Goal: Information Seeking & Learning: Check status

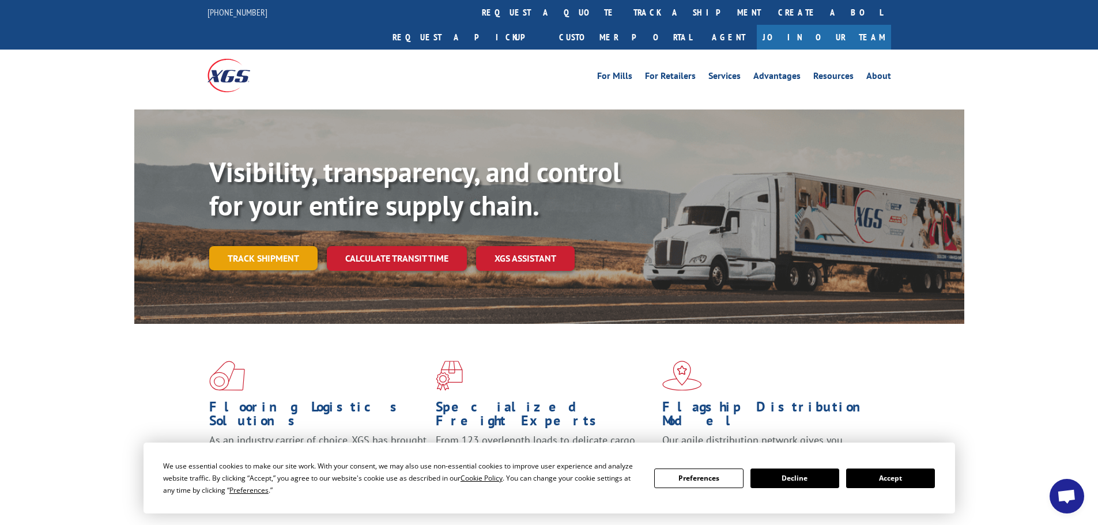
click at [265, 246] on link "Track shipment" at bounding box center [263, 258] width 108 height 24
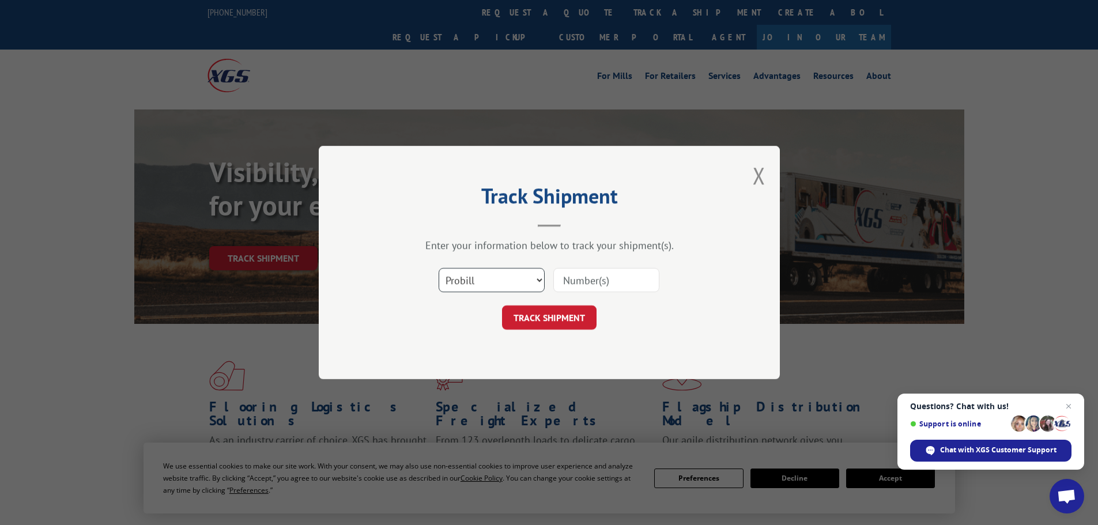
click at [484, 282] on select "Select category... Probill BOL PO" at bounding box center [492, 280] width 106 height 24
select select "po"
click at [439, 268] on select "Select category... Probill BOL PO" at bounding box center [492, 280] width 106 height 24
paste input "18543128"
type input "18543128"
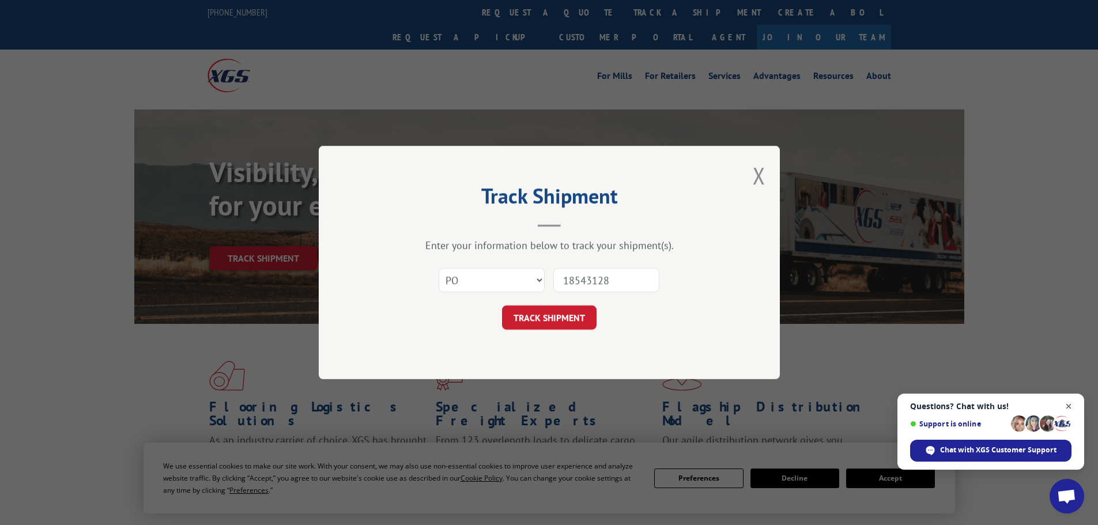
click at [1068, 405] on span "Open chat" at bounding box center [1069, 407] width 14 height 14
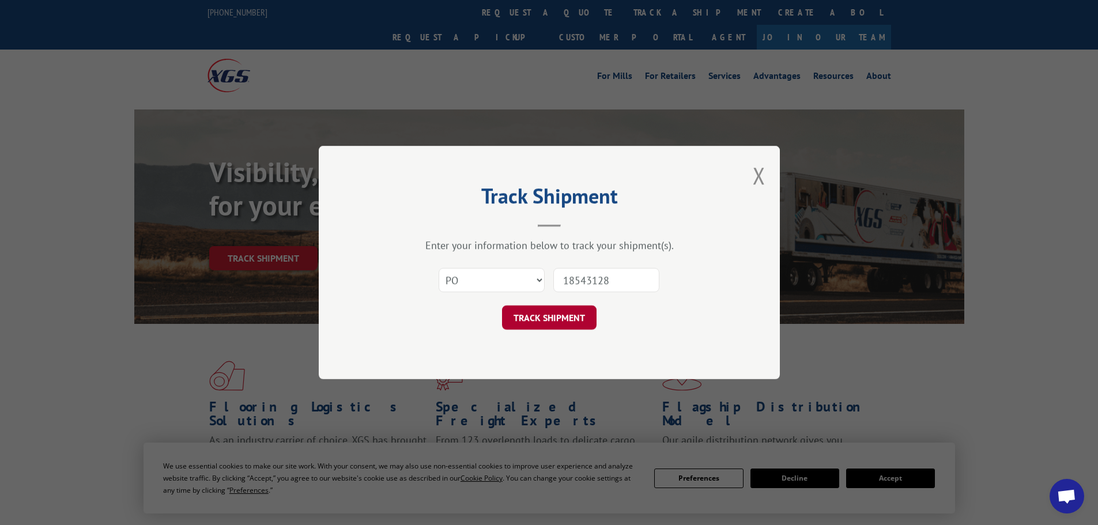
click at [549, 315] on button "TRACK SHIPMENT" at bounding box center [549, 318] width 95 height 24
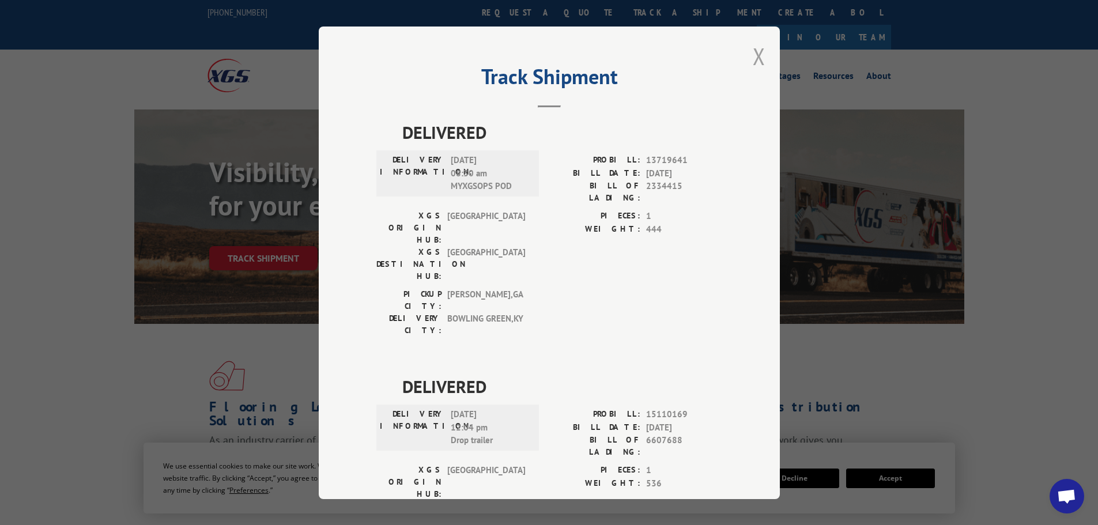
click at [753, 59] on button "Close modal" at bounding box center [759, 56] width 13 height 31
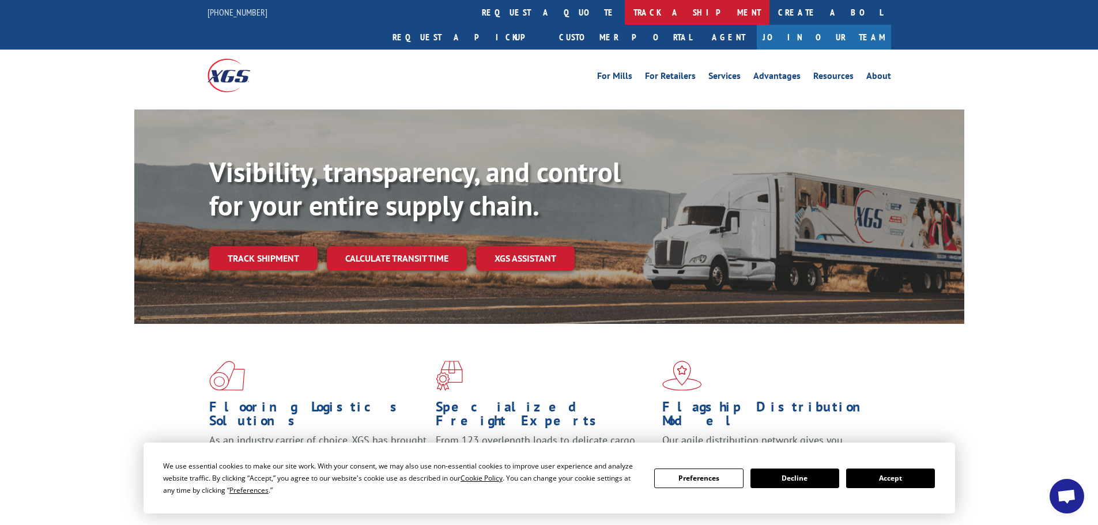
click at [625, 9] on link "track a shipment" at bounding box center [697, 12] width 145 height 25
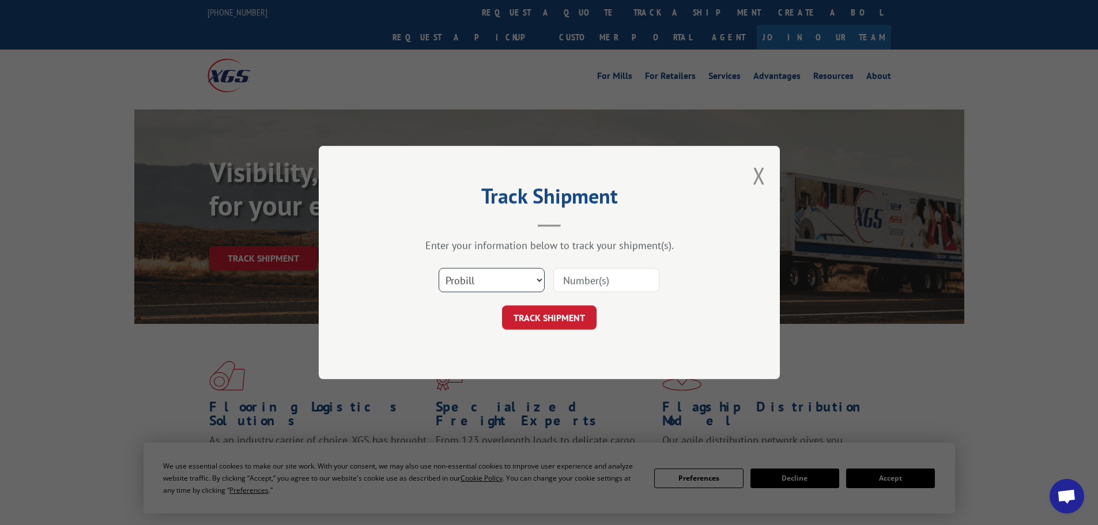
click at [488, 292] on select "Select category... Probill BOL PO" at bounding box center [492, 280] width 106 height 24
select select "po"
click at [439, 268] on select "Select category... Probill BOL PO" at bounding box center [492, 280] width 106 height 24
paste input "18543001"
type input "18543001"
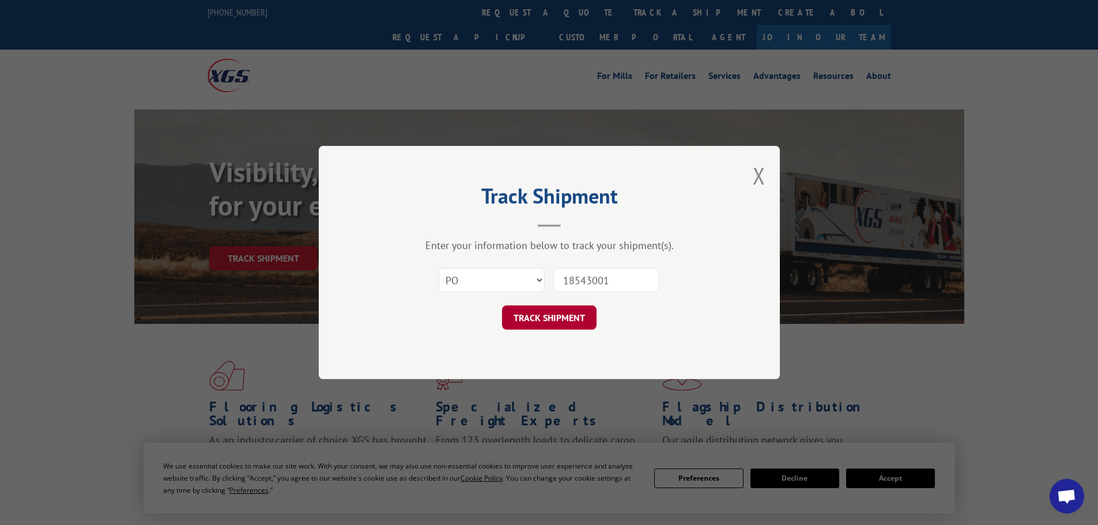
click at [570, 325] on button "TRACK SHIPMENT" at bounding box center [549, 318] width 95 height 24
